Goal: Answer question/provide support: Share knowledge or assist other users

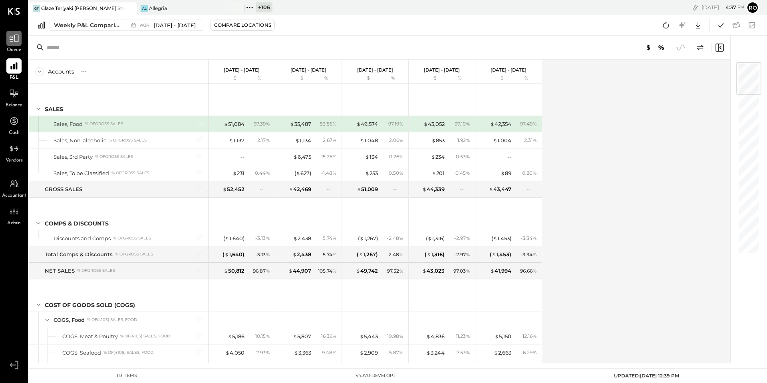
click at [18, 38] on icon at bounding box center [14, 38] width 10 height 10
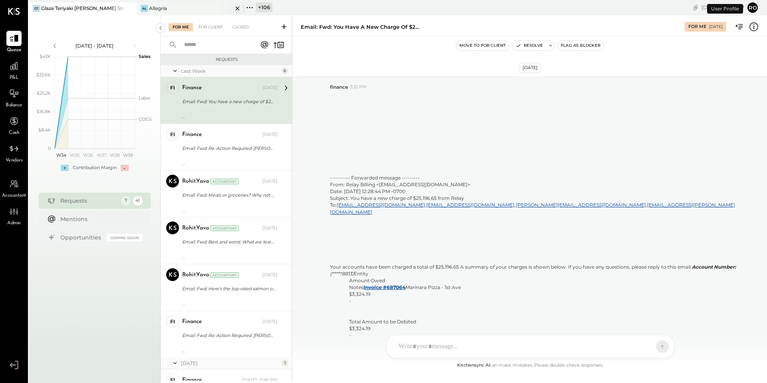
scroll to position [1611, 0]
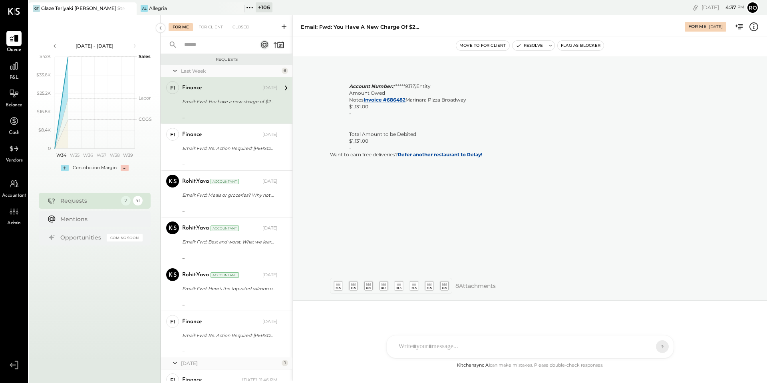
click at [203, 99] on div "Email: Fwd: You have a new charge of $25,196.65 from Relay" at bounding box center [228, 101] width 93 height 8
click at [552, 46] on icon at bounding box center [551, 46] width 6 height 6
click at [542, 77] on textarea at bounding box center [582, 74] width 125 height 21
type textarea "**********"
click at [595, 101] on icon at bounding box center [593, 100] width 10 height 9
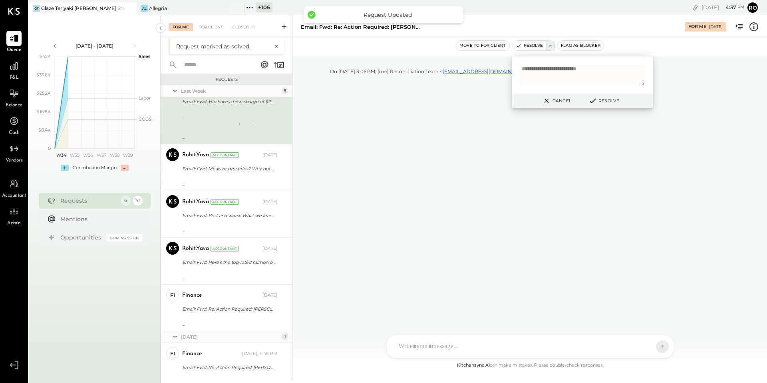
scroll to position [2566, 0]
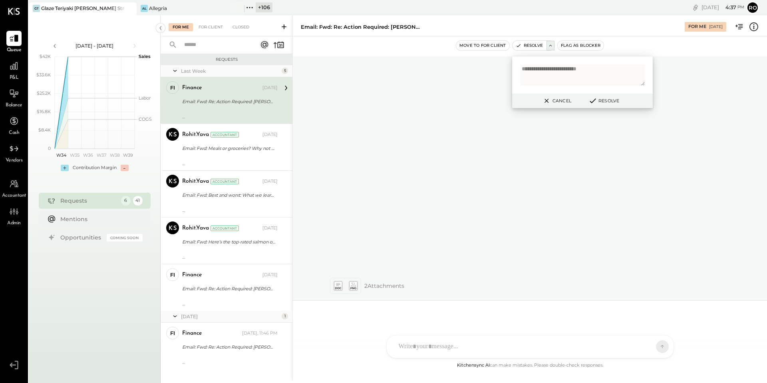
click at [552, 101] on button "Cancel" at bounding box center [556, 100] width 34 height 10
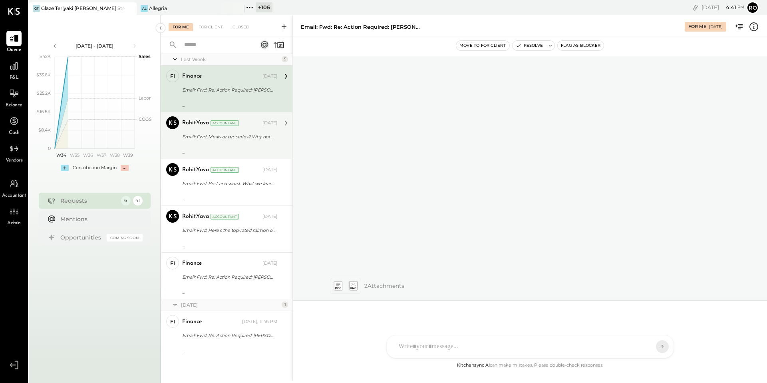
scroll to position [0, 0]
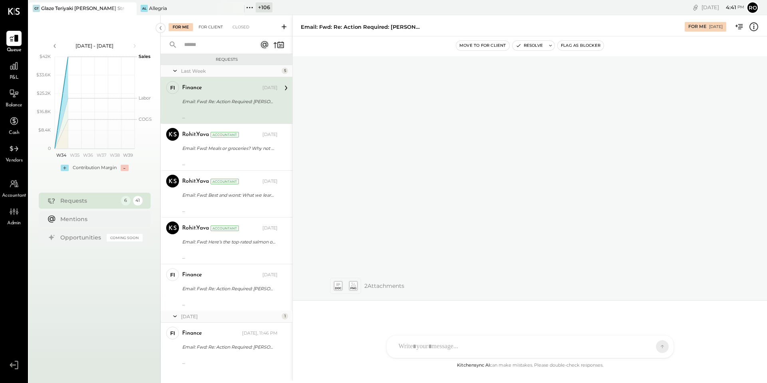
click at [217, 30] on div "For Client" at bounding box center [210, 27] width 32 height 8
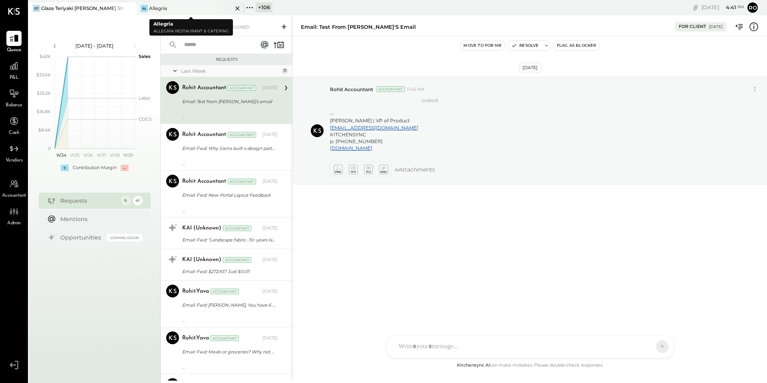
click at [170, 10] on div "Al Allegria" at bounding box center [185, 8] width 96 height 7
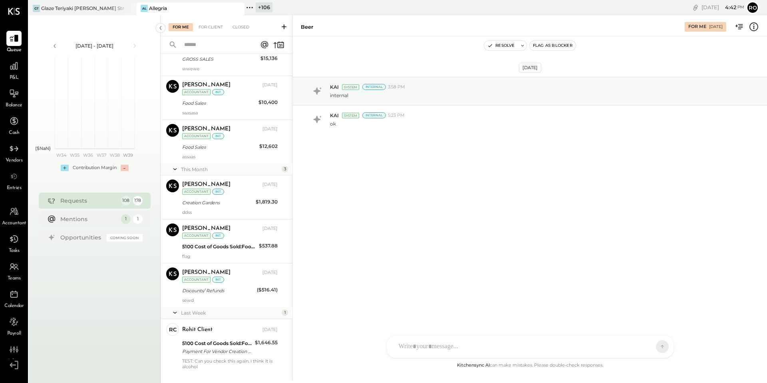
scroll to position [4655, 0]
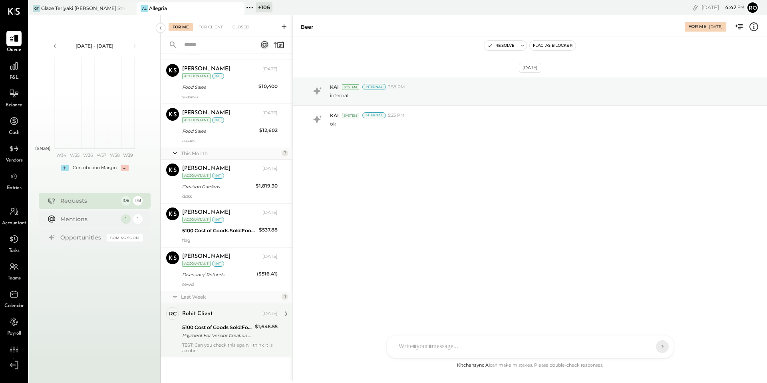
click at [234, 351] on div "TEST: Can you check this again, I think it is alcohol" at bounding box center [229, 347] width 95 height 11
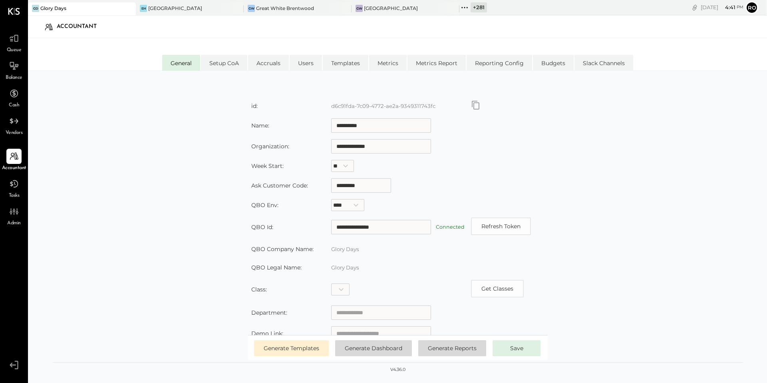
scroll to position [116, 0]
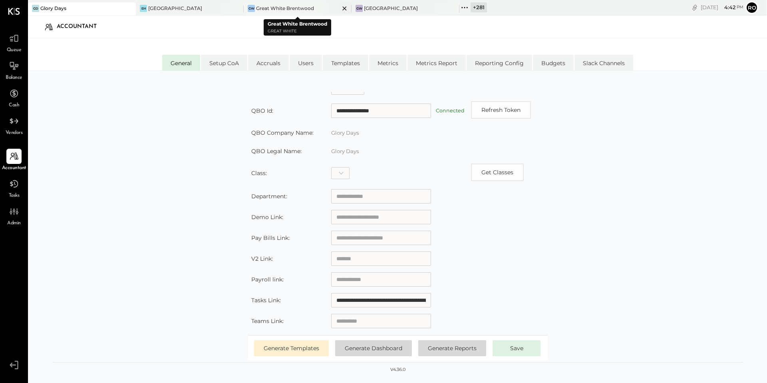
click at [290, 10] on div "Great White Brentwood" at bounding box center [285, 8] width 58 height 7
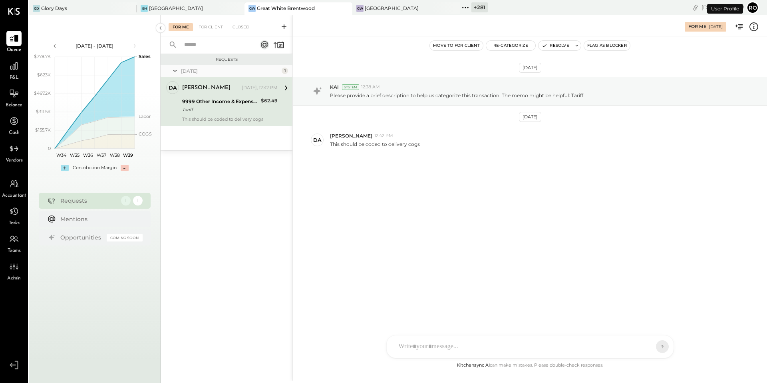
click at [15, 193] on span "Accountant" at bounding box center [14, 195] width 24 height 7
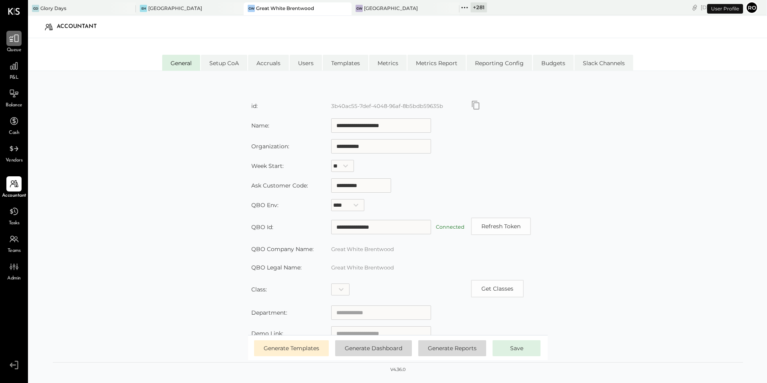
click at [12, 40] on icon at bounding box center [14, 38] width 10 height 10
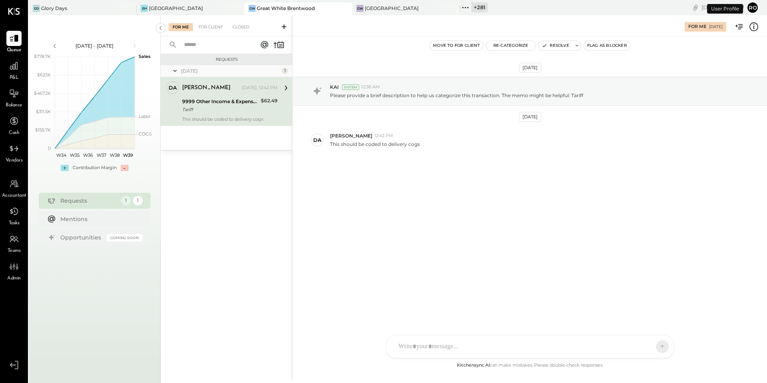
click at [243, 106] on div "Tariff" at bounding box center [220, 109] width 76 height 8
click at [496, 45] on button "Re-Categorize" at bounding box center [511, 46] width 50 height 10
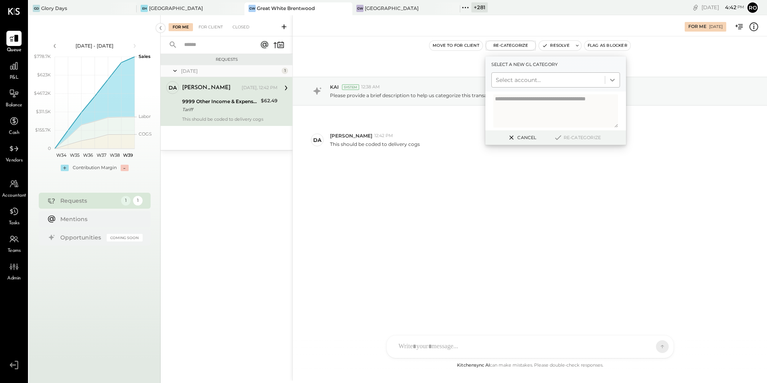
click at [614, 78] on icon at bounding box center [612, 80] width 8 height 8
click at [568, 210] on div "Sep 11th, 2025 KAI System 12:38 AM Please provide a brief description to help u…" at bounding box center [530, 135] width 474 height 158
click at [218, 22] on div "For Me For Client Closed" at bounding box center [227, 25] width 132 height 21
click at [205, 28] on div "For Client" at bounding box center [210, 27] width 32 height 8
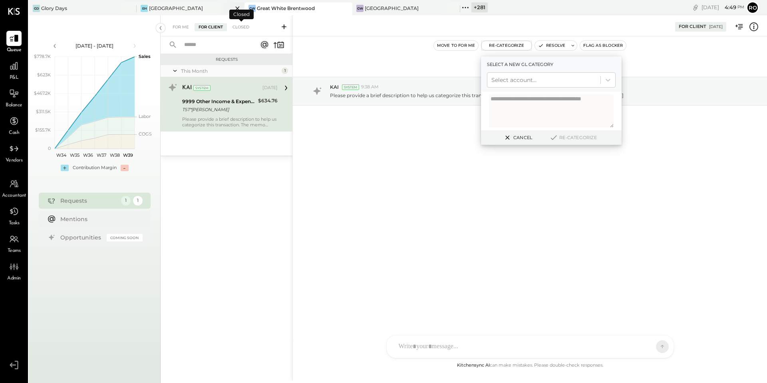
click at [208, 14] on div "EH Ette Hotel" at bounding box center [191, 8] width 108 height 13
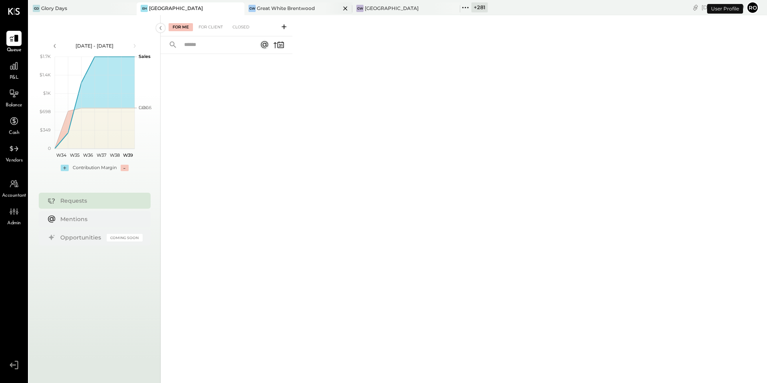
click at [298, 2] on div "GW Great White Brentwood" at bounding box center [298, 8] width 108 height 13
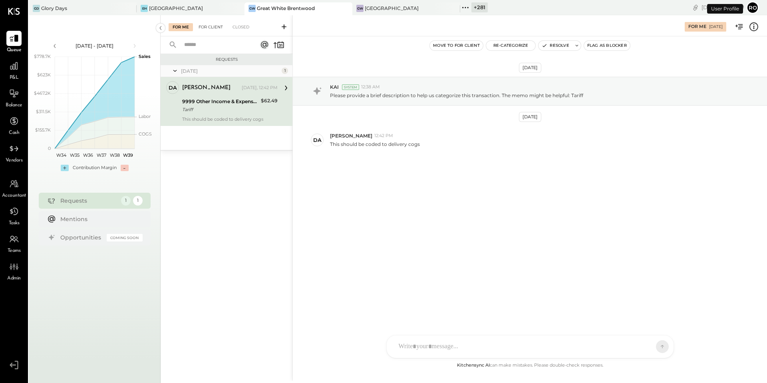
click at [208, 26] on div "For Client" at bounding box center [210, 27] width 32 height 8
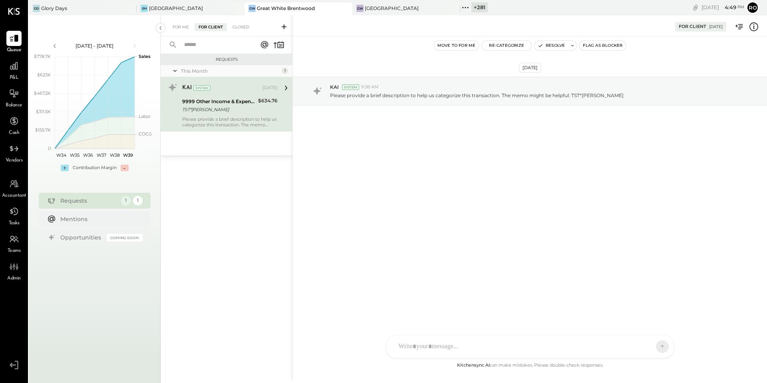
click at [463, 6] on icon at bounding box center [465, 7] width 10 height 10
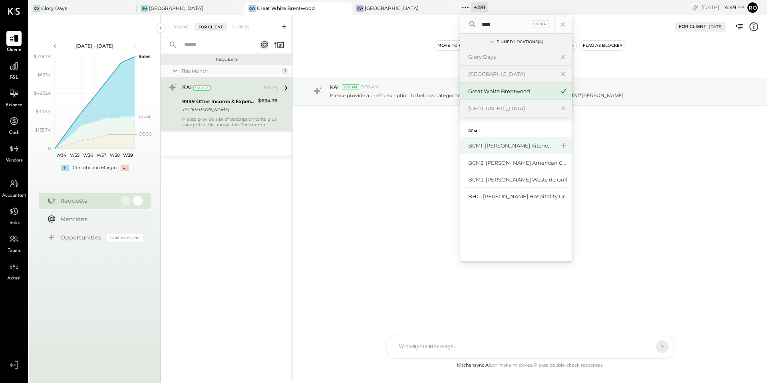
type input "****"
click at [493, 142] on div "BCM1: [PERSON_NAME] Kitchen Bar Market" at bounding box center [511, 146] width 86 height 8
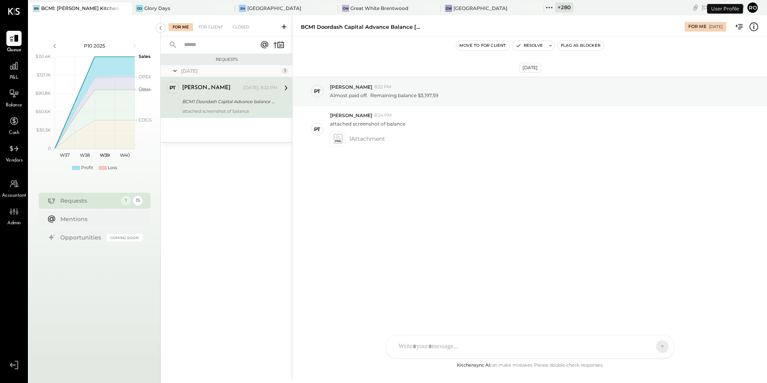
click at [214, 101] on div "BCM1 Doordash Capital Advance balance 9.23.2025" at bounding box center [228, 101] width 93 height 8
click at [212, 27] on div "For Client" at bounding box center [210, 27] width 32 height 8
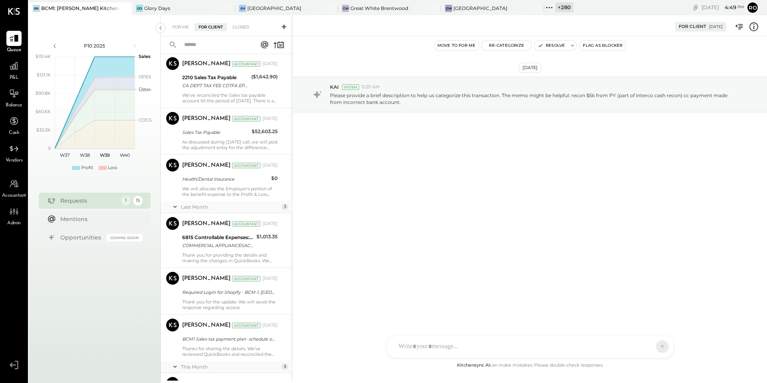
scroll to position [212, 0]
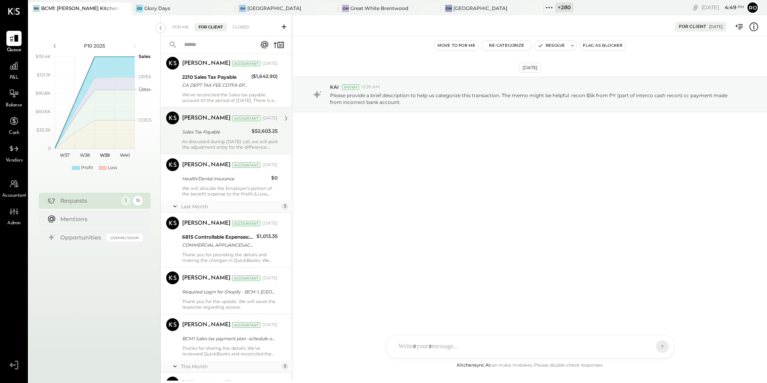
click at [248, 145] on div "As discussed during today's call, we will post the adjustment entry for the dif…" at bounding box center [229, 144] width 95 height 11
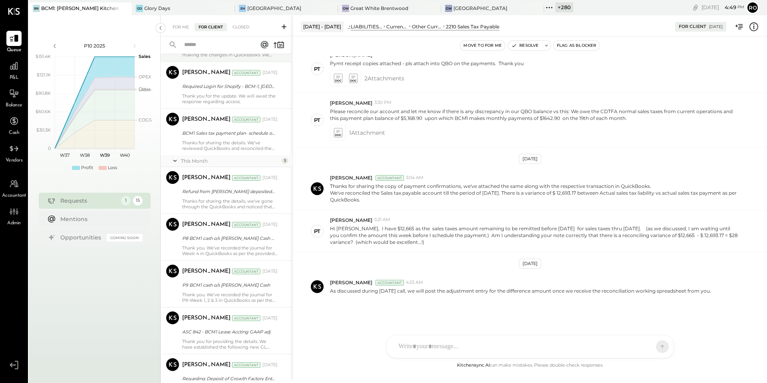
scroll to position [518, 0]
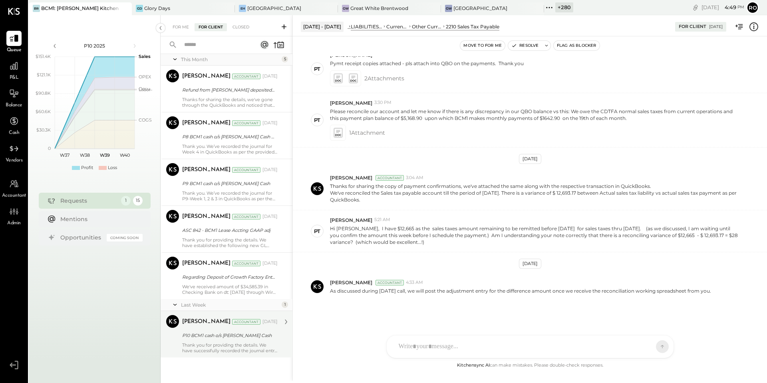
click at [231, 348] on div "Thank you for providing the details. We have successfully recorded the journal …" at bounding box center [229, 347] width 95 height 11
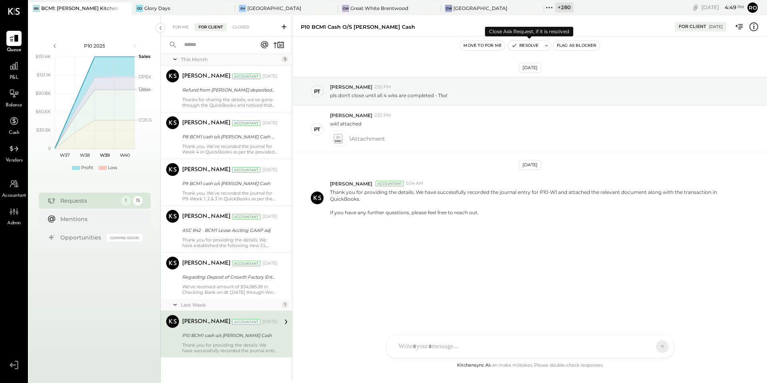
click at [547, 46] on icon at bounding box center [547, 46] width 6 height 6
